Goal: Task Accomplishment & Management: Use online tool/utility

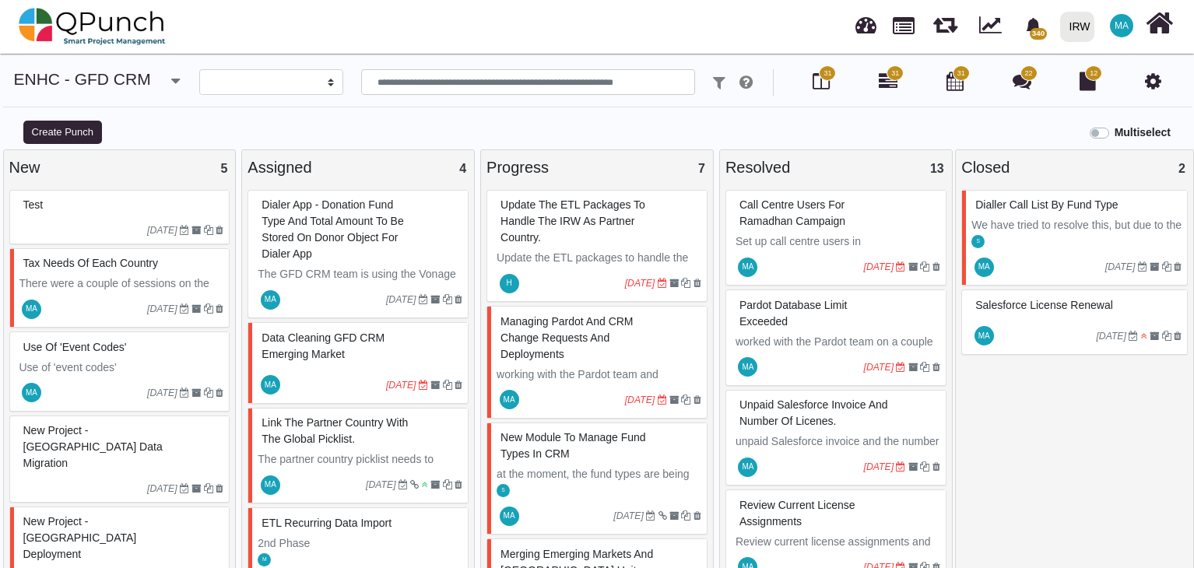
select select
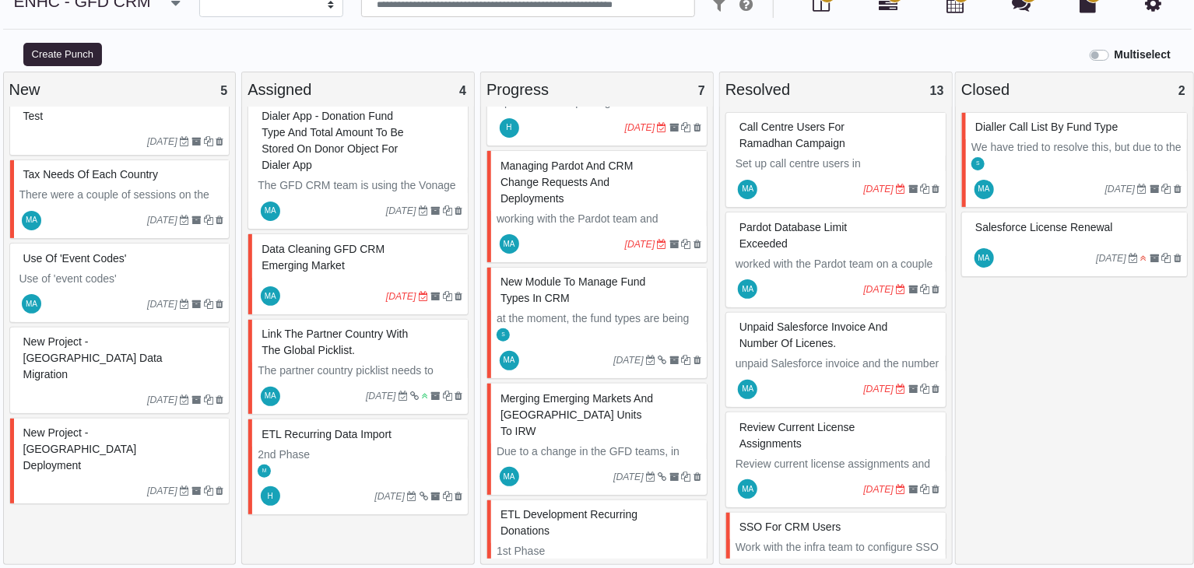
scroll to position [83, 0]
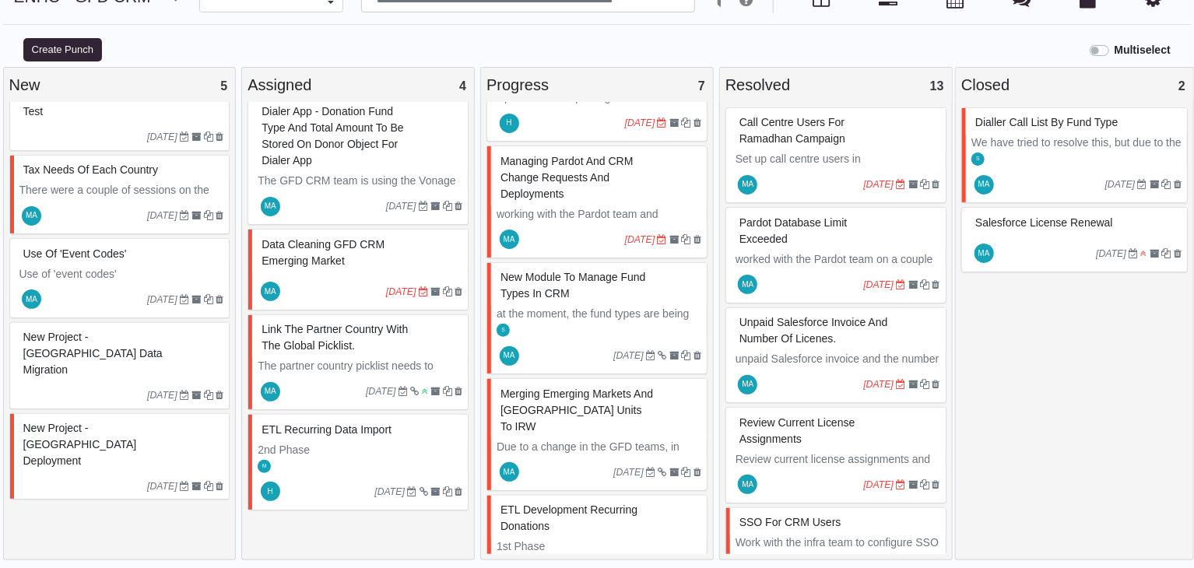
drag, startPoint x: 871, startPoint y: 51, endPoint x: 856, endPoint y: 93, distance: 44.6
click at [871, 51] on div "Multiselect" at bounding box center [747, 49] width 896 height 26
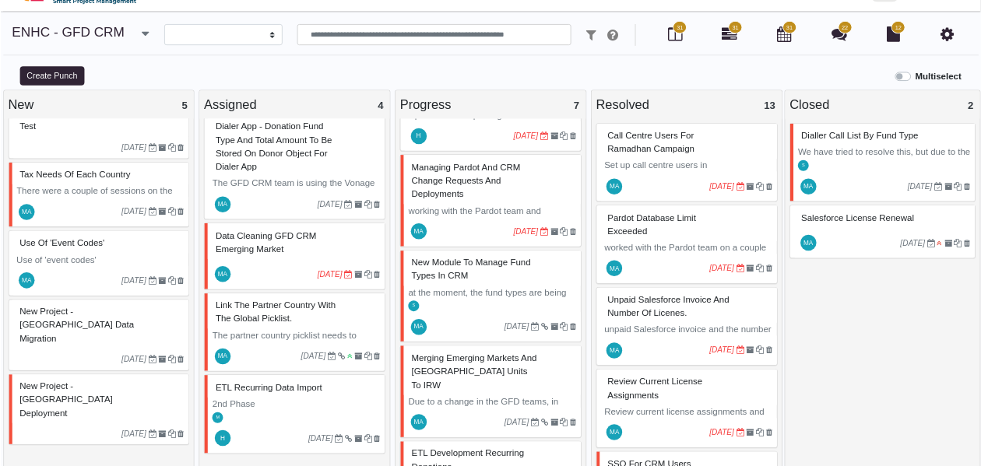
scroll to position [0, 0]
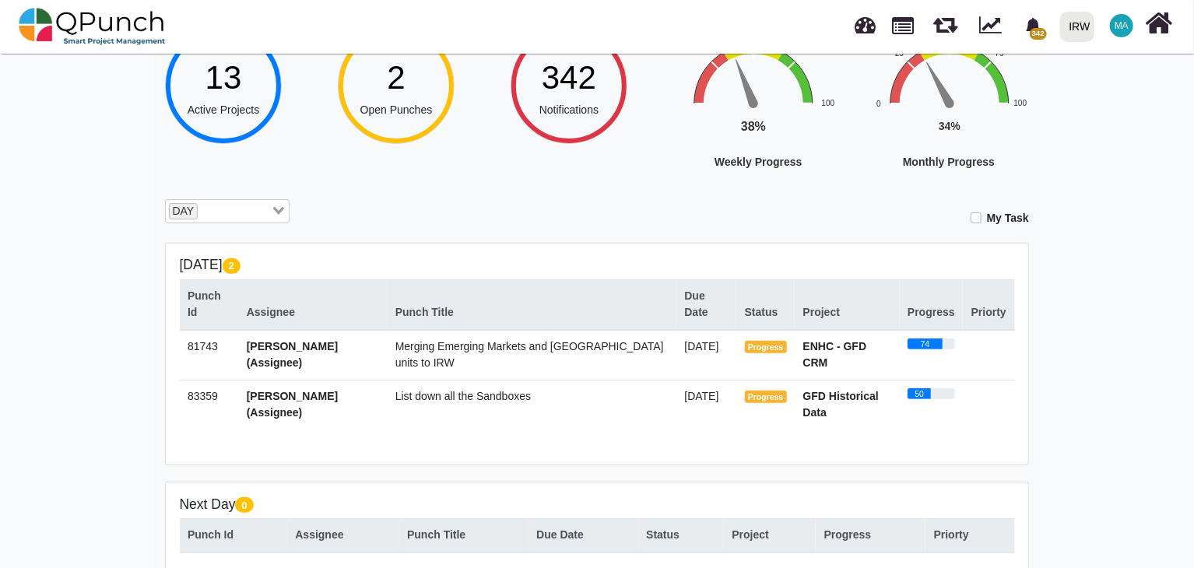
scroll to position [156, 0]
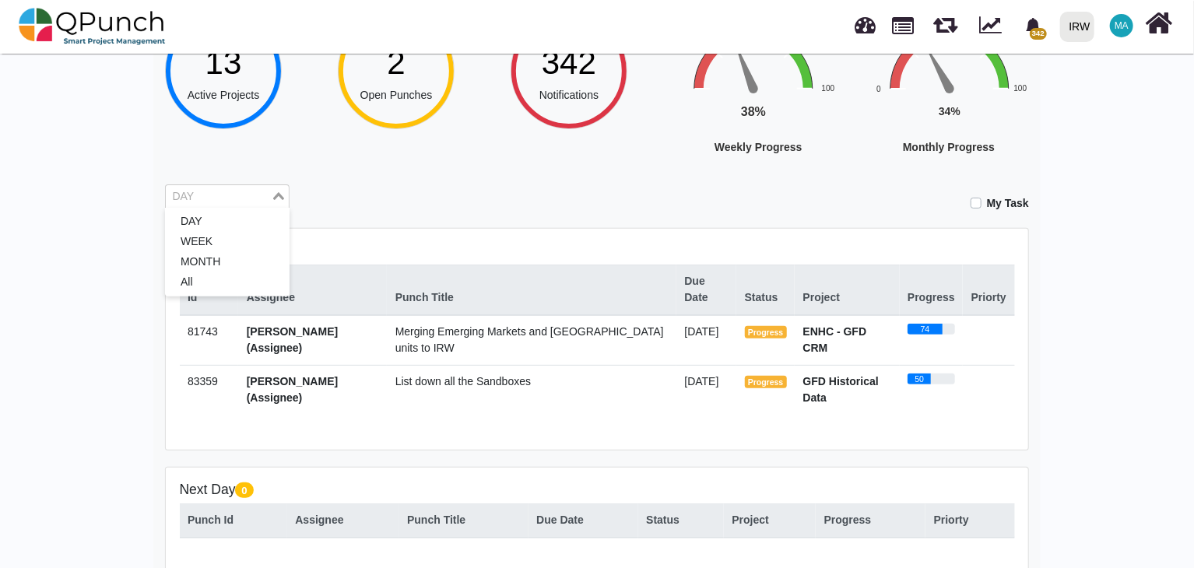
click at [283, 195] on div "Loading..." at bounding box center [280, 195] width 18 height 20
click at [238, 241] on li "WEEK" at bounding box center [227, 242] width 125 height 20
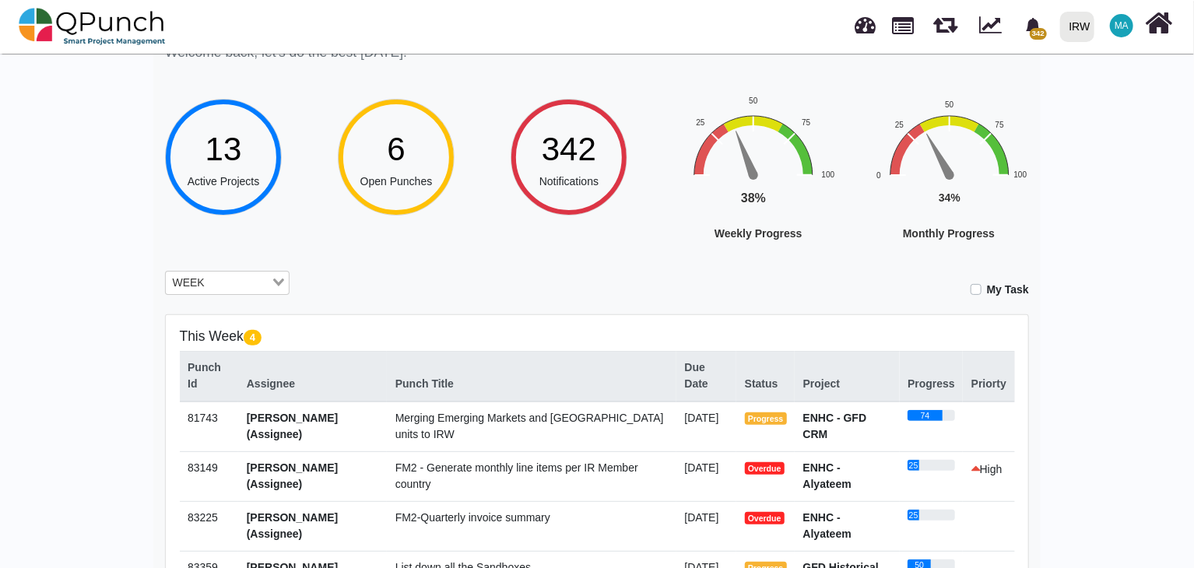
scroll to position [47, 0]
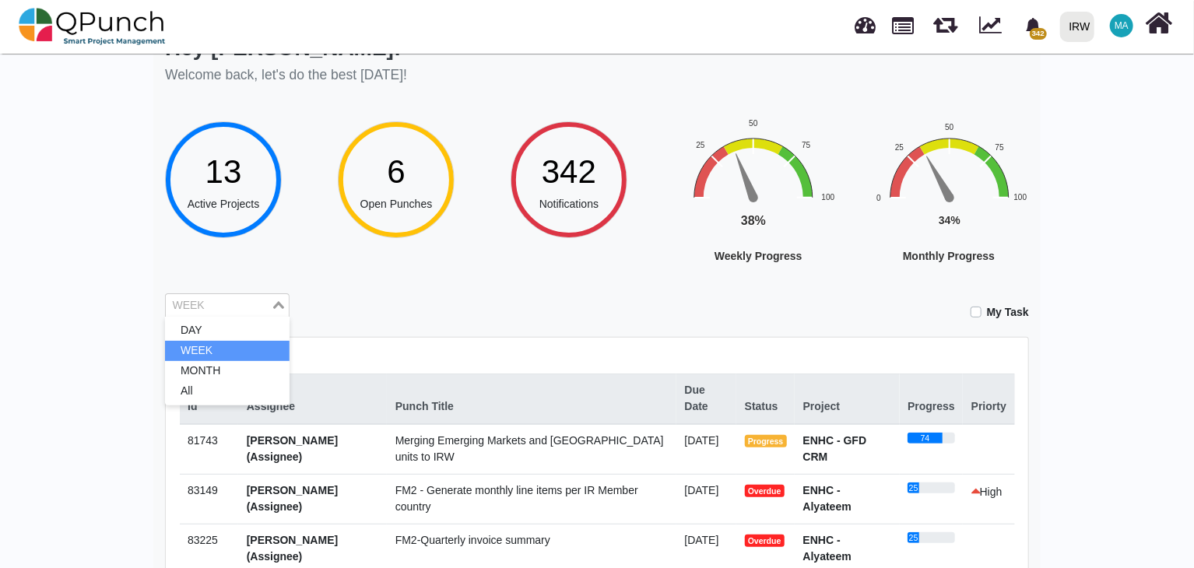
click at [95, 387] on div "Hey Mahmood Ashraf! Welcome back, let's do the best today! 13 Active Projects 6…" at bounding box center [597, 519] width 1194 height 1033
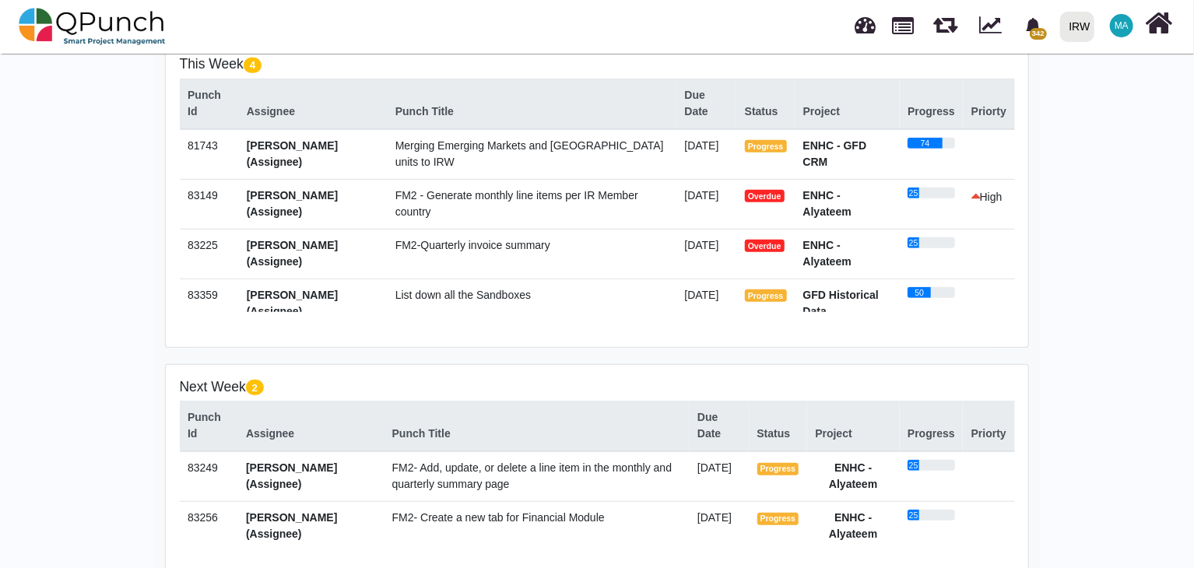
scroll to position [0, 0]
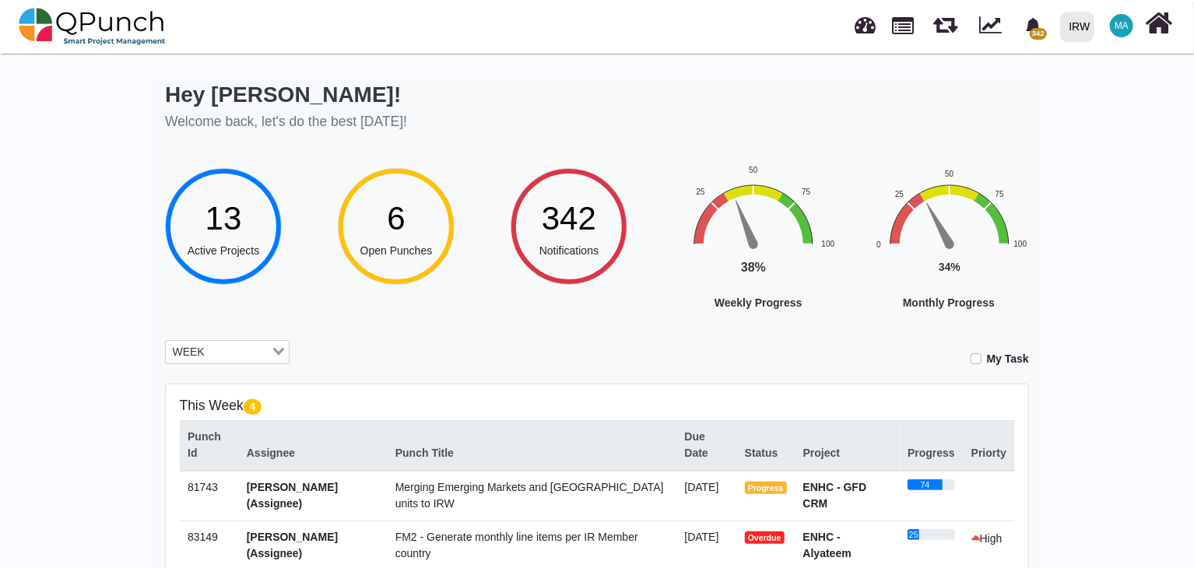
click at [502, 26] on nav "342 Notification Clear Setup key users access to the new sandbox Shafee.jan 19-…" at bounding box center [597, 27] width 1194 height 54
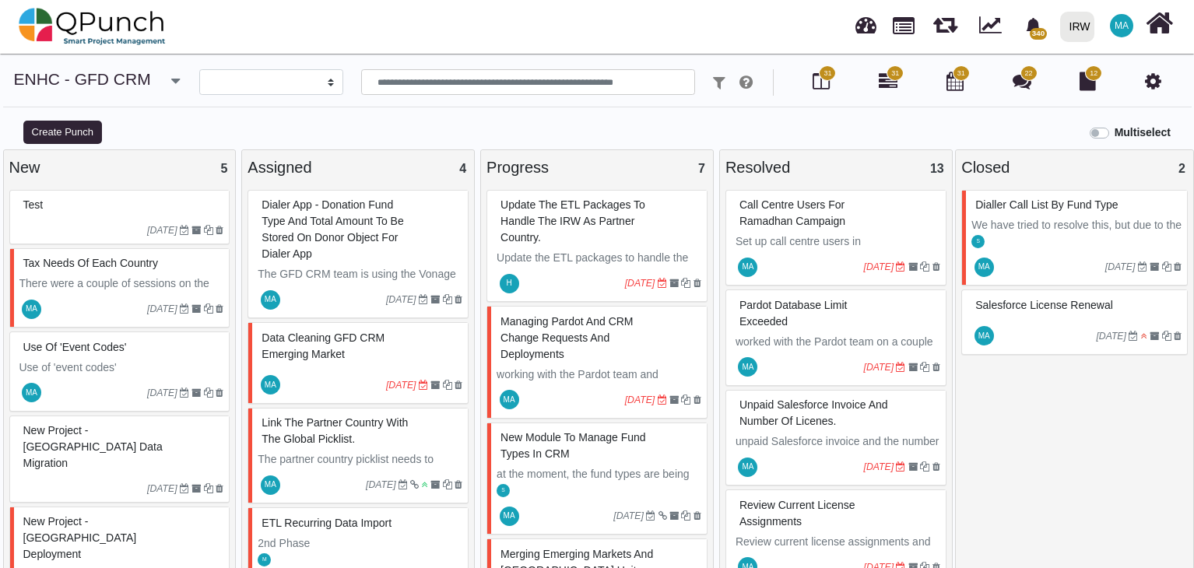
select select
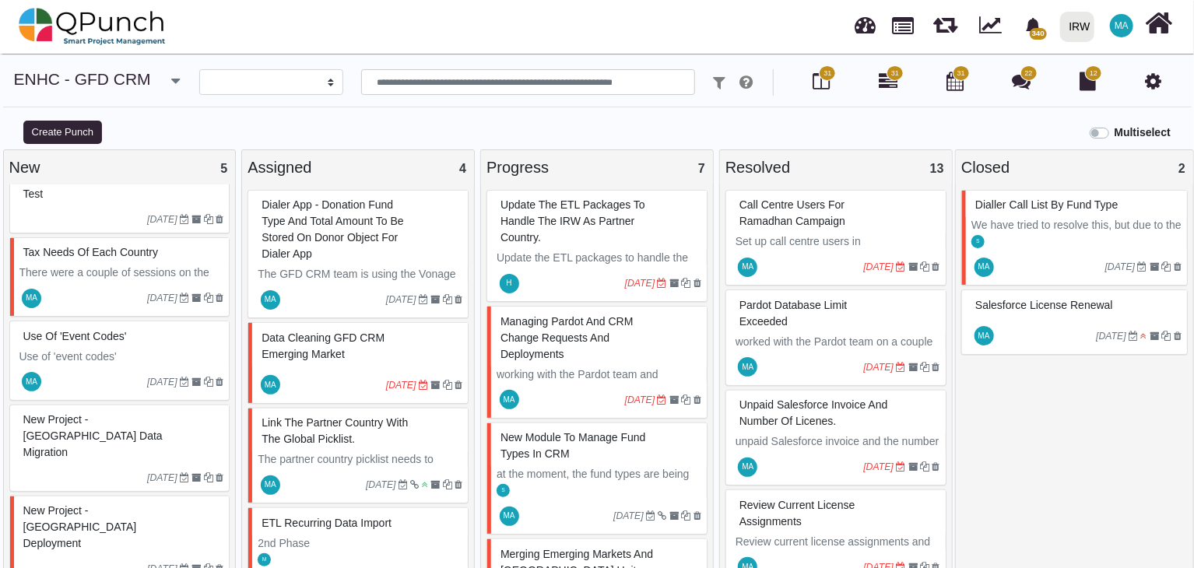
scroll to position [78, 0]
